Goal: Navigation & Orientation: Find specific page/section

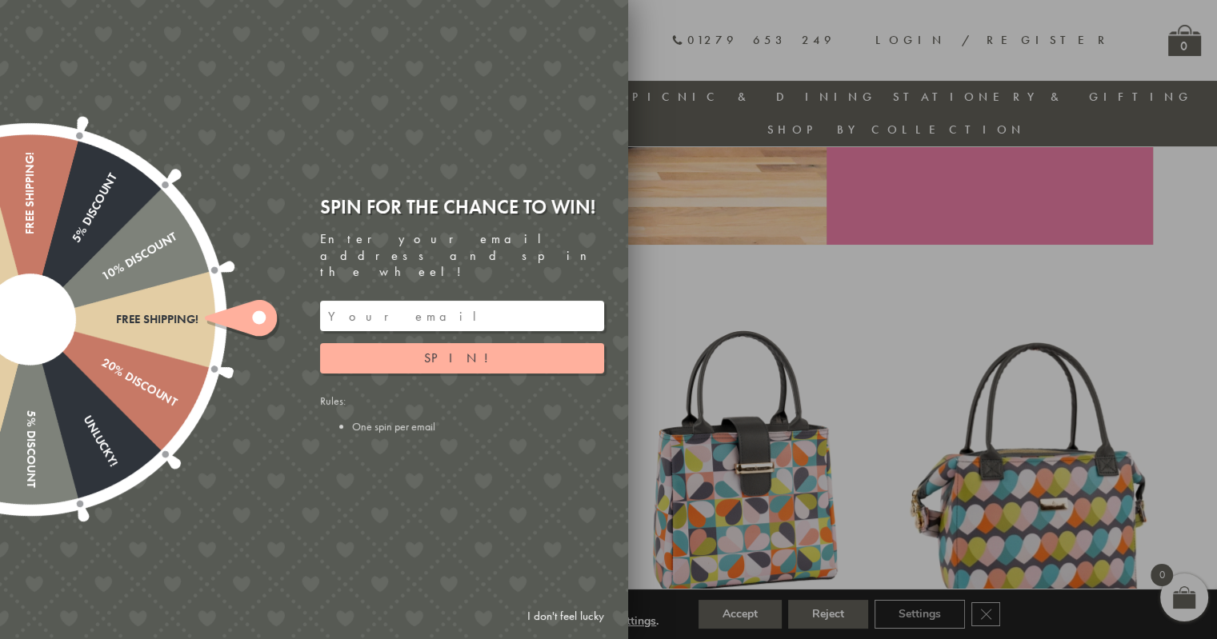
scroll to position [493, 0]
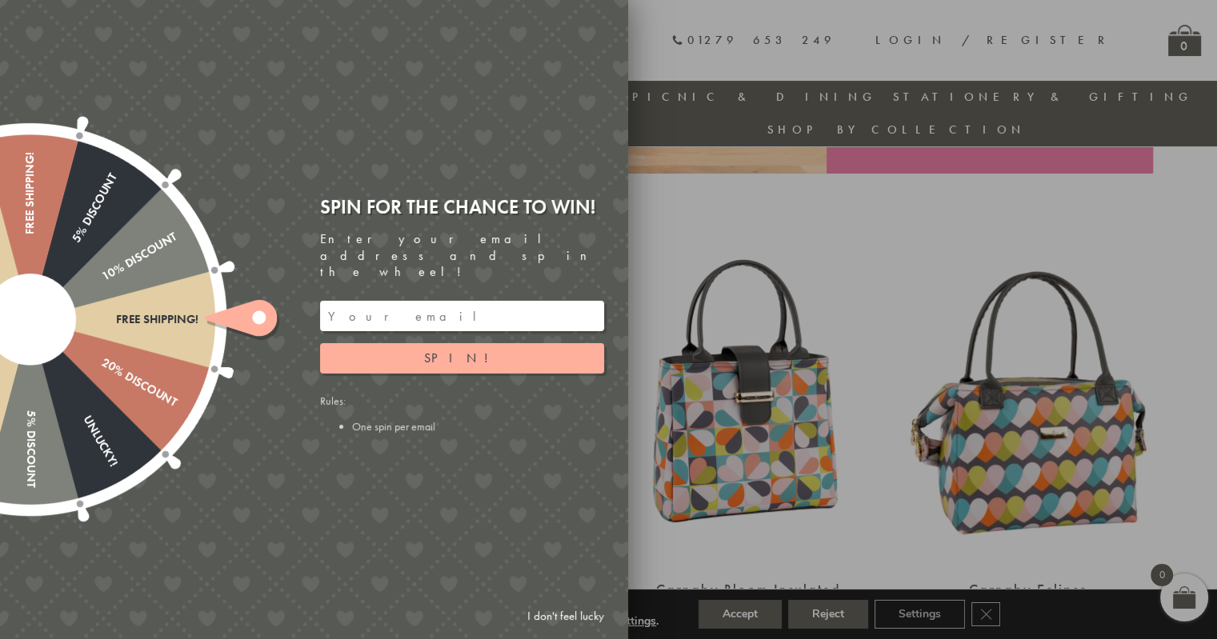
click at [713, 158] on div at bounding box center [608, 319] width 1217 height 639
click at [550, 610] on link "I don't feel lucky" at bounding box center [565, 617] width 93 height 30
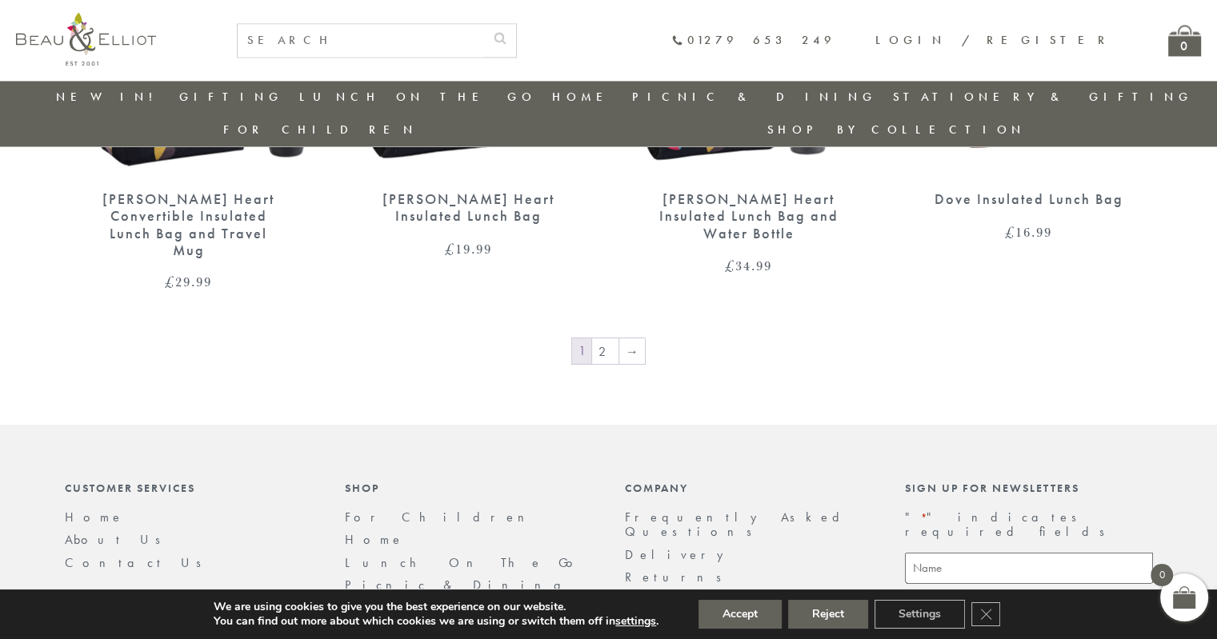
scroll to position [2860, 0]
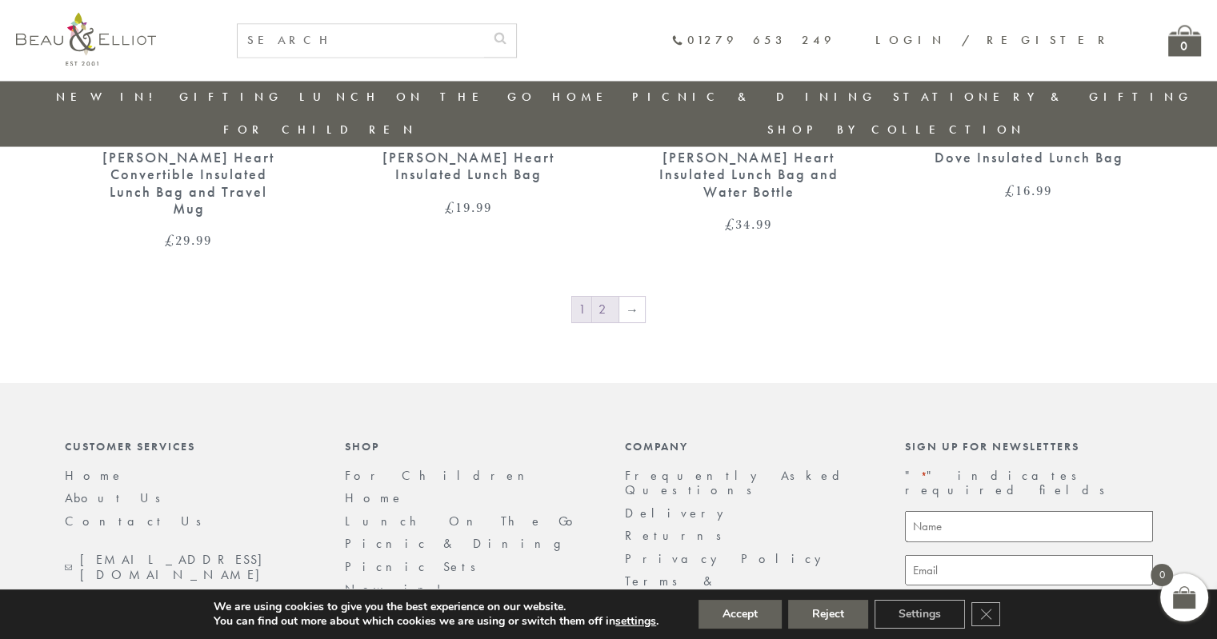
click at [602, 297] on link "2" at bounding box center [605, 310] width 26 height 26
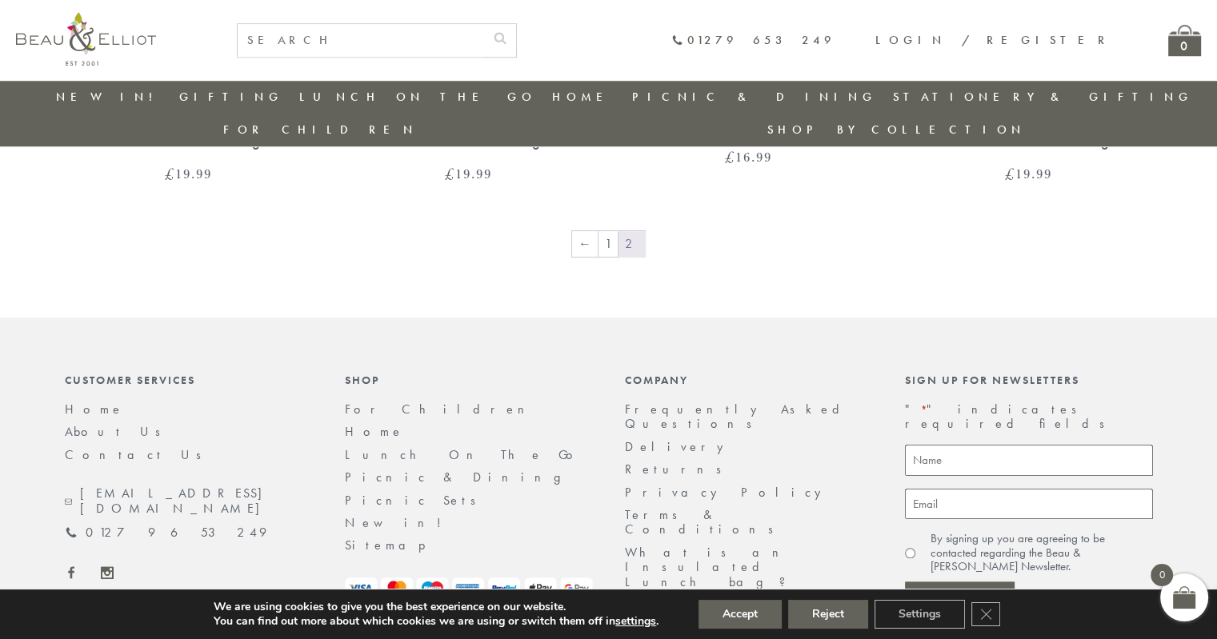
scroll to position [1442, 0]
click at [610, 226] on link "1" at bounding box center [607, 239] width 19 height 26
